Goal: Information Seeking & Learning: Learn about a topic

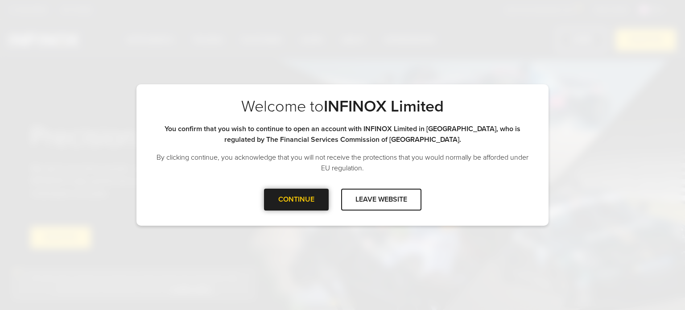
click at [305, 201] on div "CONTINUE" at bounding box center [296, 200] width 65 height 22
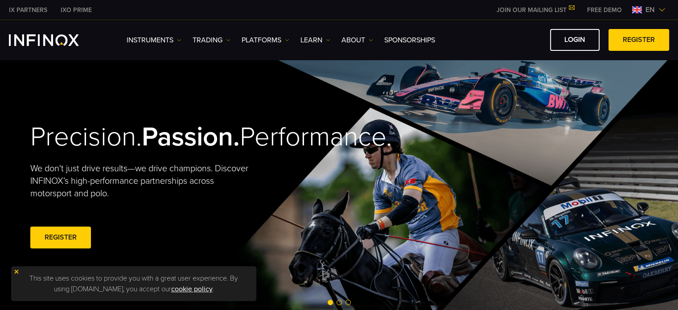
click at [18, 271] on img at bounding box center [16, 271] width 6 height 6
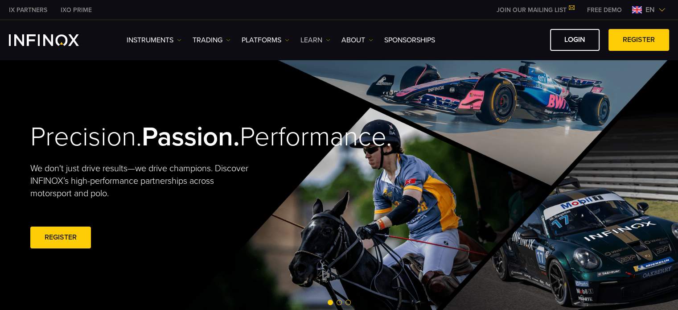
click at [316, 38] on link "Learn" at bounding box center [316, 40] width 30 height 11
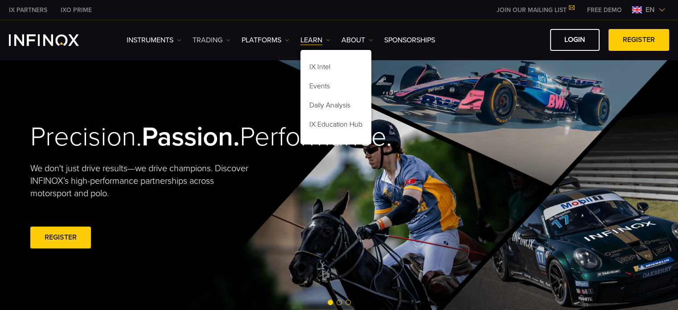
click at [215, 37] on link "TRADING" at bounding box center [212, 40] width 38 height 11
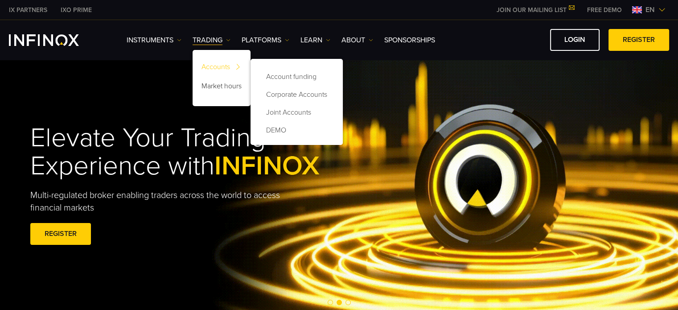
click at [227, 65] on link "Accounts" at bounding box center [222, 68] width 58 height 19
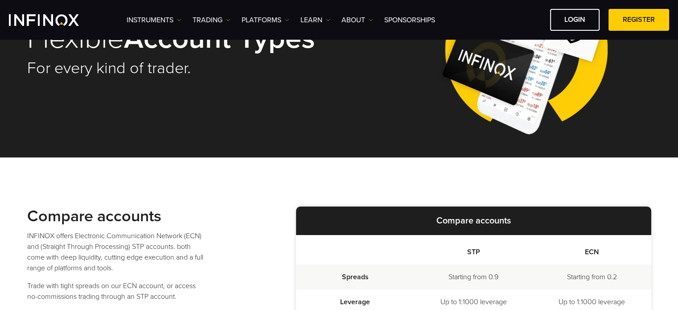
scroll to position [178, 0]
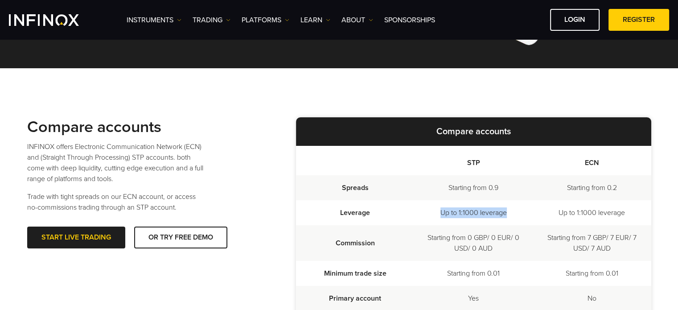
drag, startPoint x: 430, startPoint y: 217, endPoint x: 517, endPoint y: 215, distance: 87.0
click at [517, 215] on td "Up to 1:1000 leverage" at bounding box center [473, 212] width 119 height 25
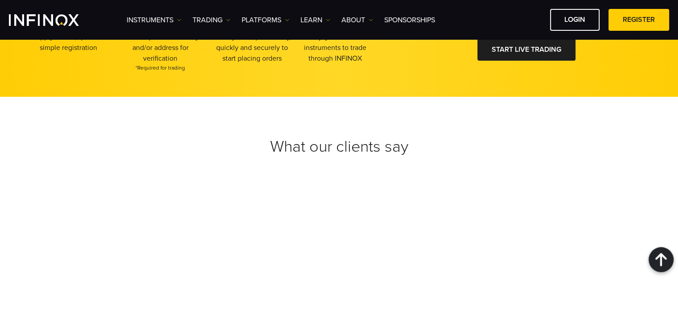
scroll to position [1783, 0]
